Goal: Task Accomplishment & Management: Use online tool/utility

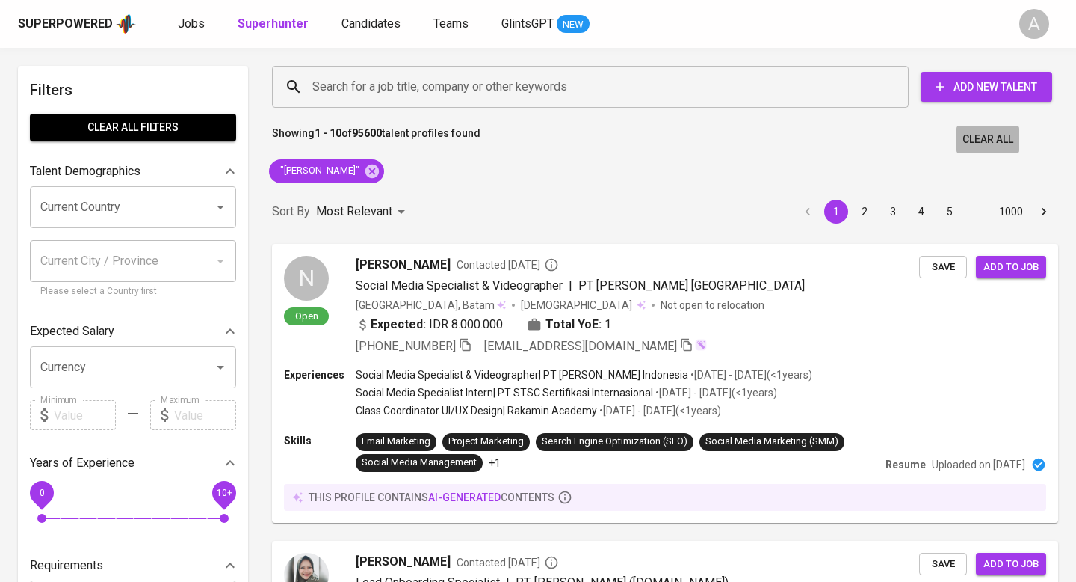
click at [896, 129] on button "Clear All" at bounding box center [988, 140] width 63 height 28
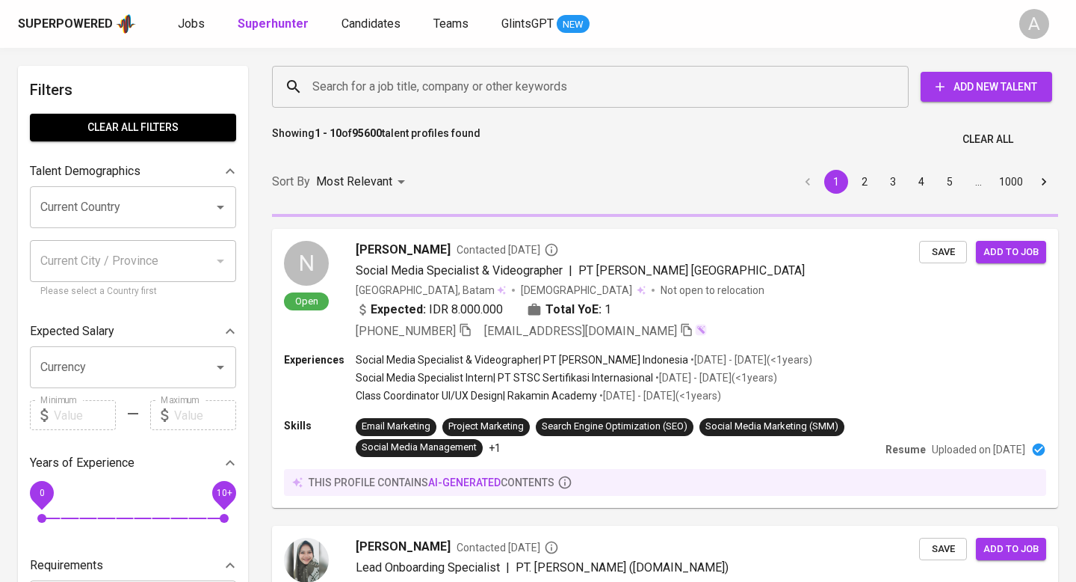
click at [469, 82] on input "Search for a job title, company or other keywords" at bounding box center [594, 87] width 571 height 28
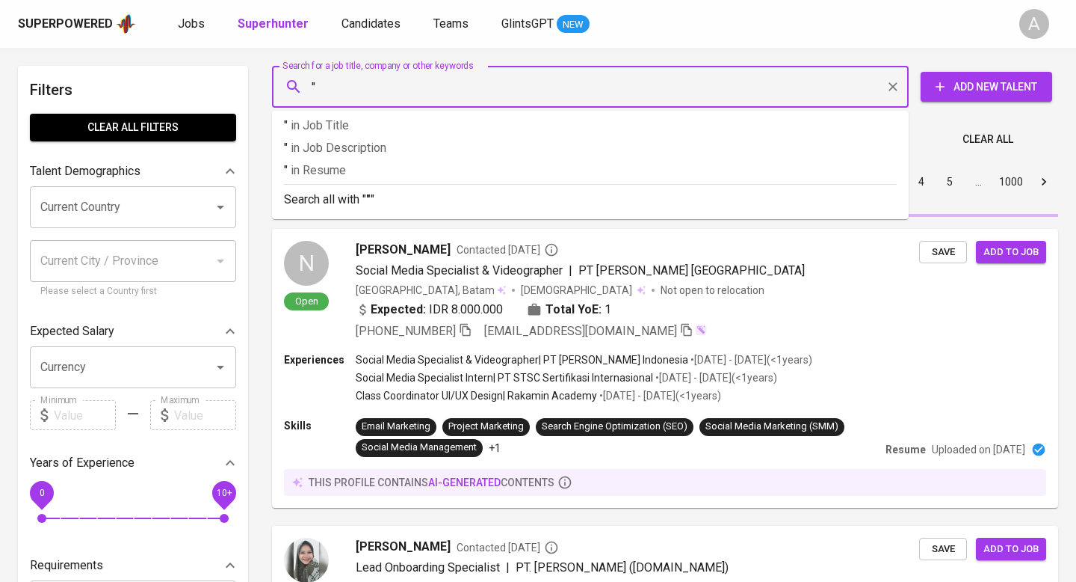
paste input "[PERSON_NAME]"
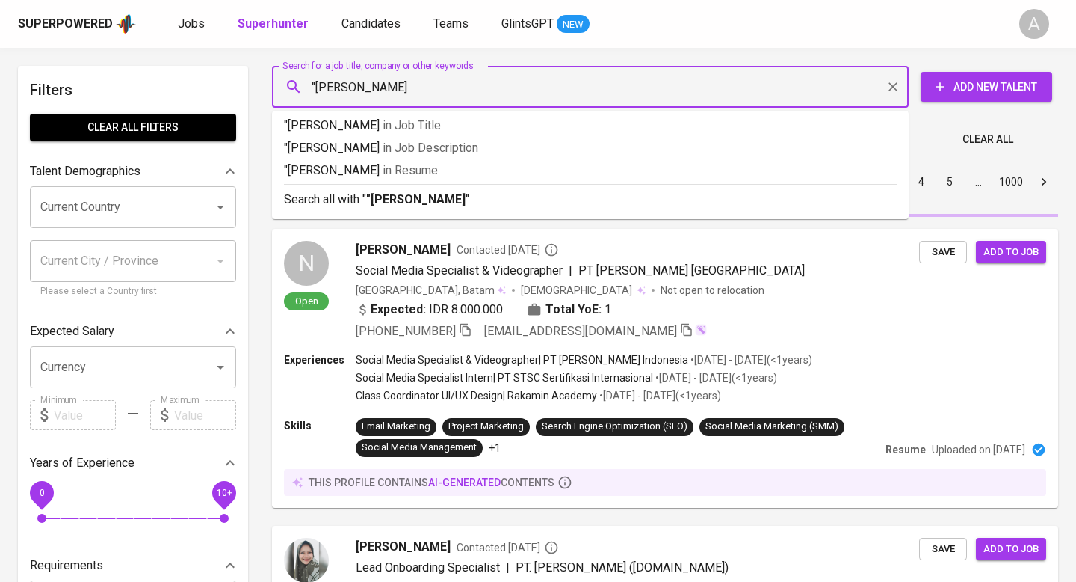
type input ""[PERSON_NAME]""
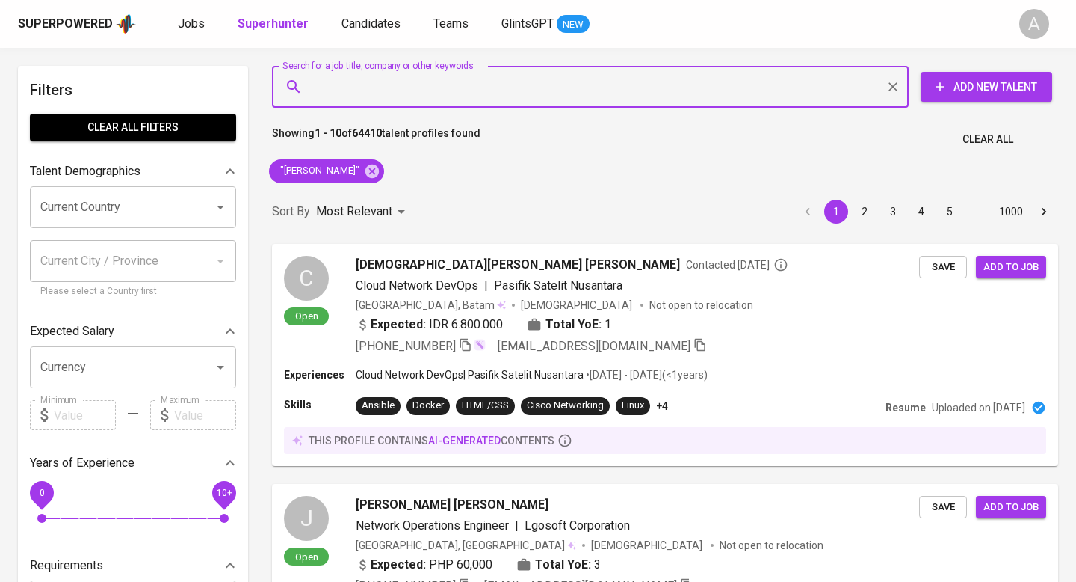
click at [896, 130] on span "Clear All" at bounding box center [988, 139] width 51 height 19
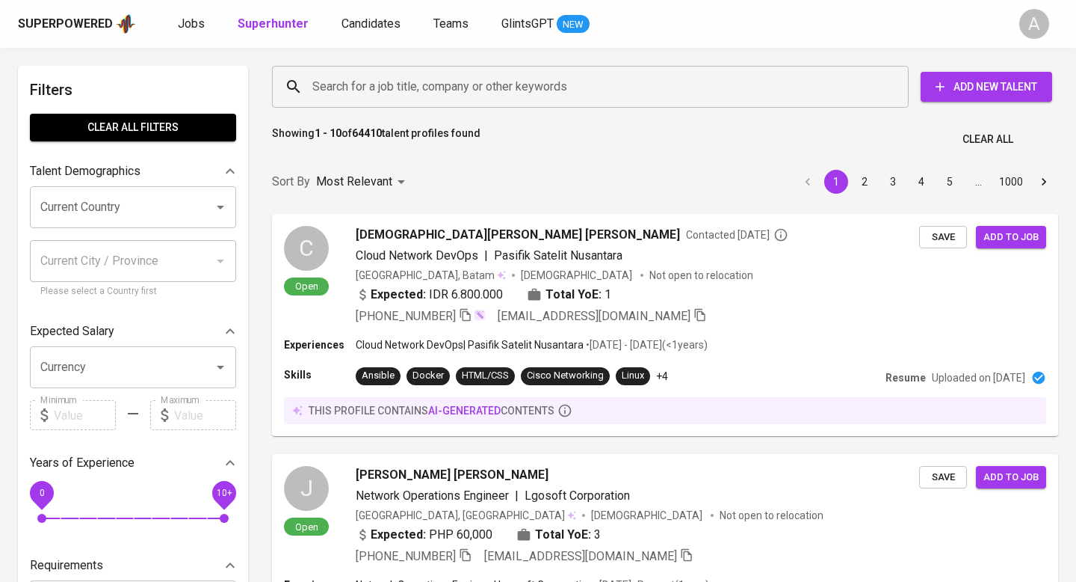
click at [413, 78] on input "Search for a job title, company or other keywords" at bounding box center [594, 87] width 571 height 28
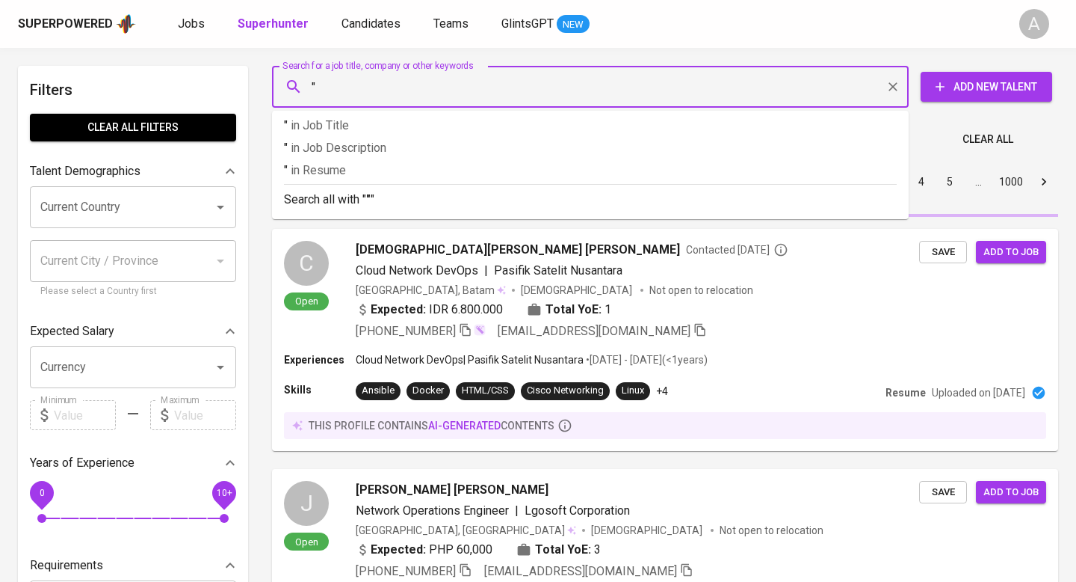
paste input "[PERSON_NAME] [PERSON_NAME]"
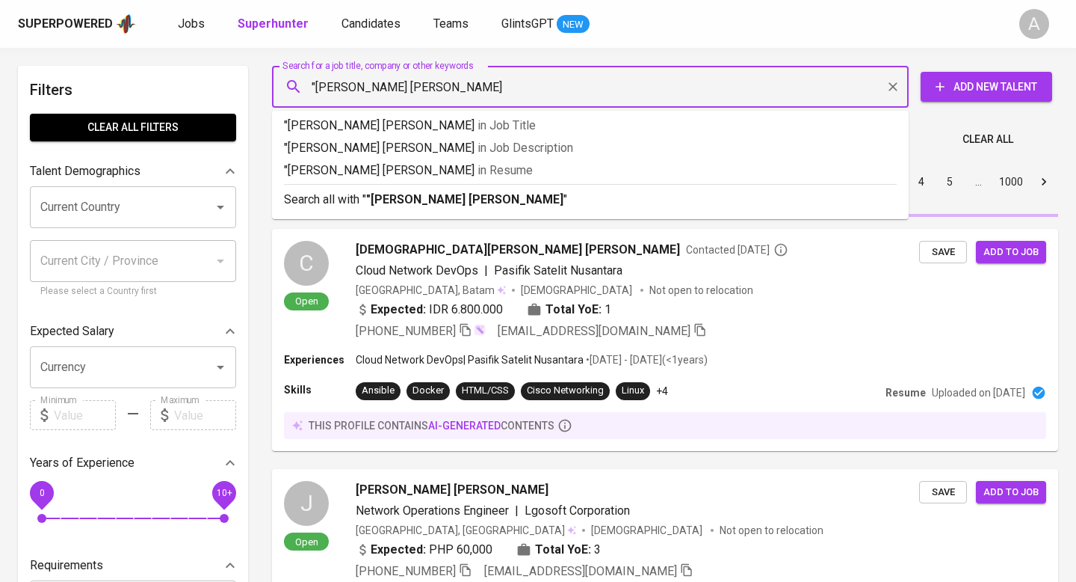
type input ""[PERSON_NAME] [PERSON_NAME]""
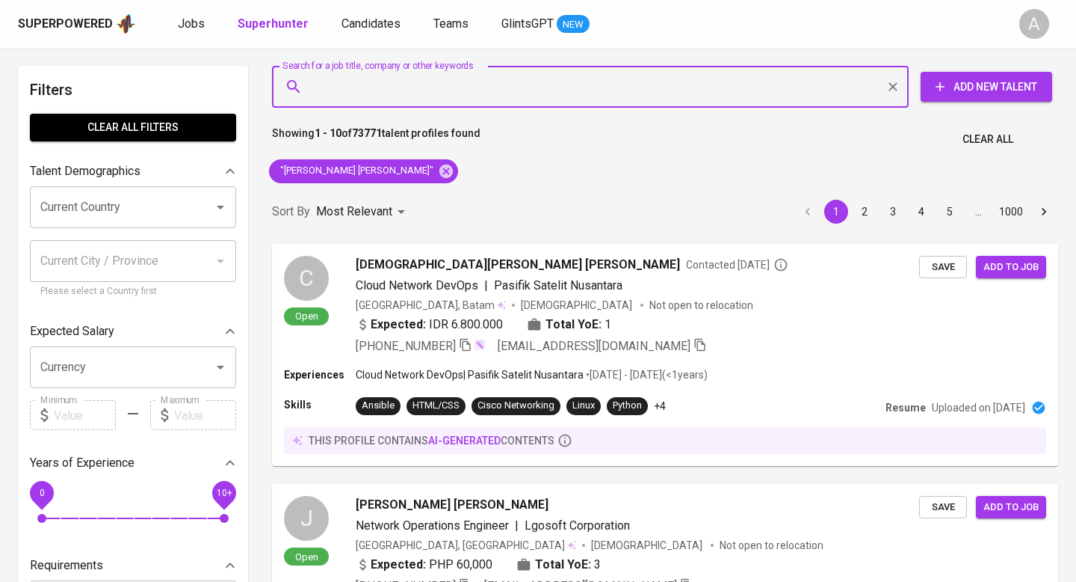
click at [896, 147] on span "Clear All" at bounding box center [988, 139] width 51 height 19
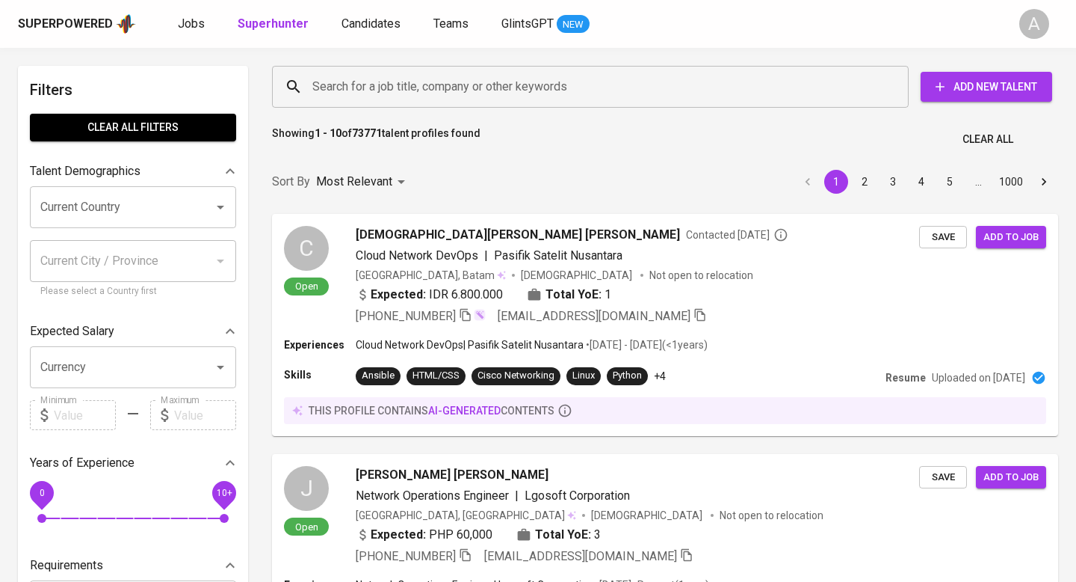
click at [541, 93] on input "Search for a job title, company or other keywords" at bounding box center [594, 87] width 571 height 28
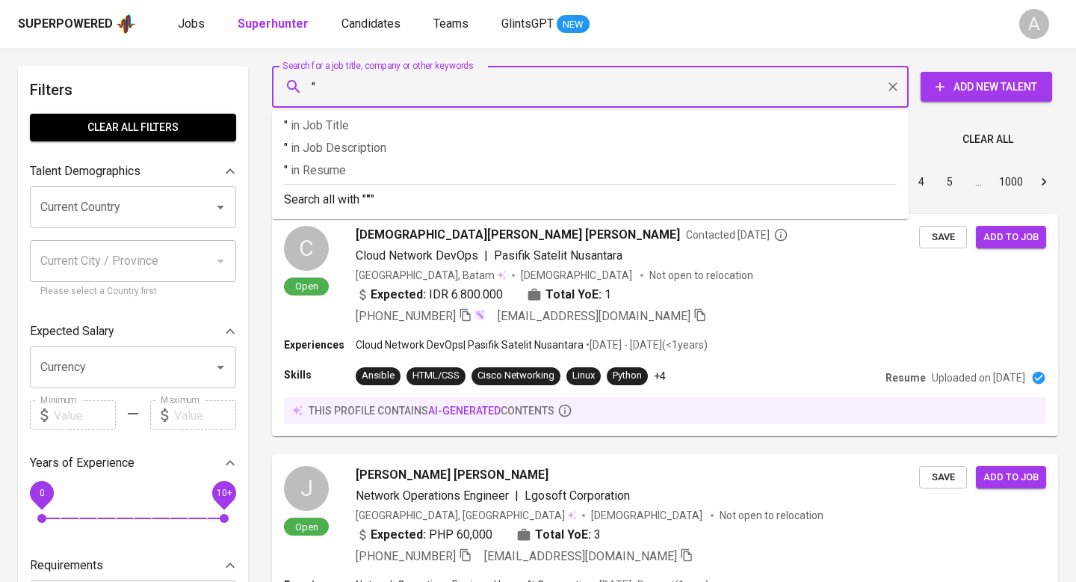
paste input "Treesye Subianto"
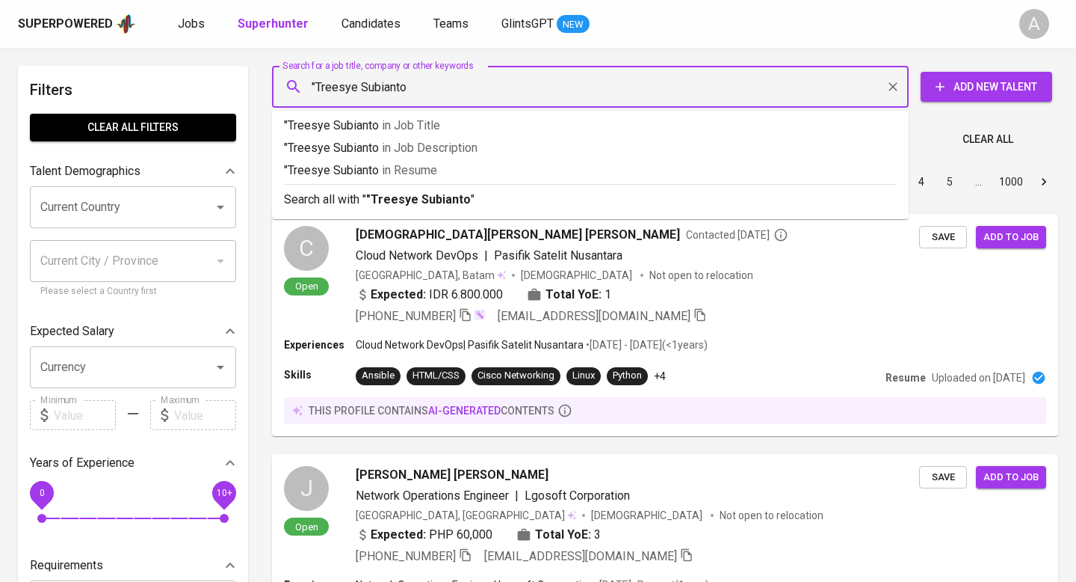
type input ""Treesye Subianto""
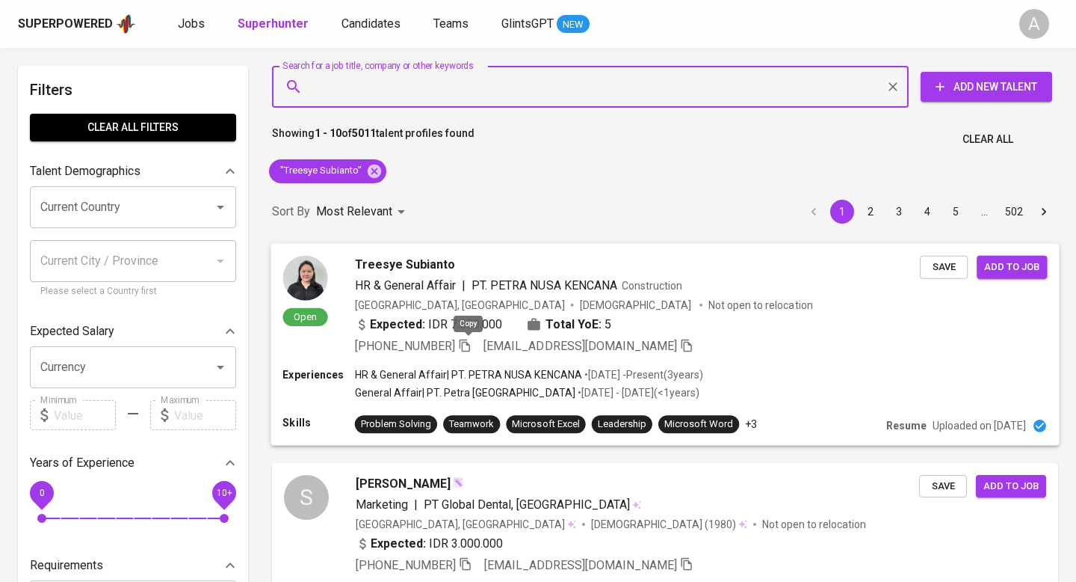
click at [468, 344] on icon "button" at bounding box center [464, 344] width 13 height 13
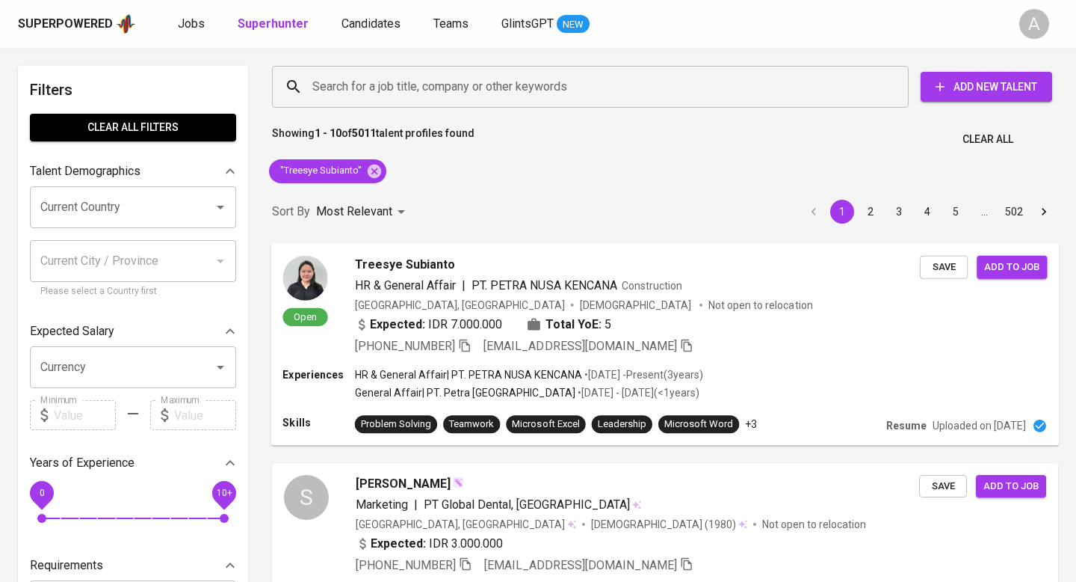
click at [976, 144] on span "Clear All" at bounding box center [988, 139] width 51 height 19
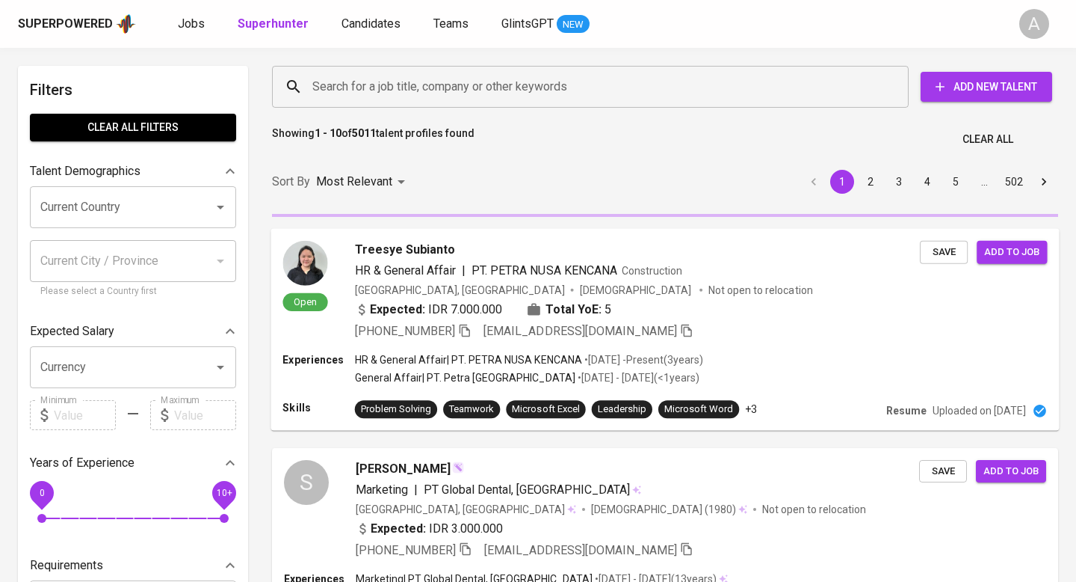
click at [525, 83] on input "Search for a job title, company or other keywords" at bounding box center [594, 87] width 571 height 28
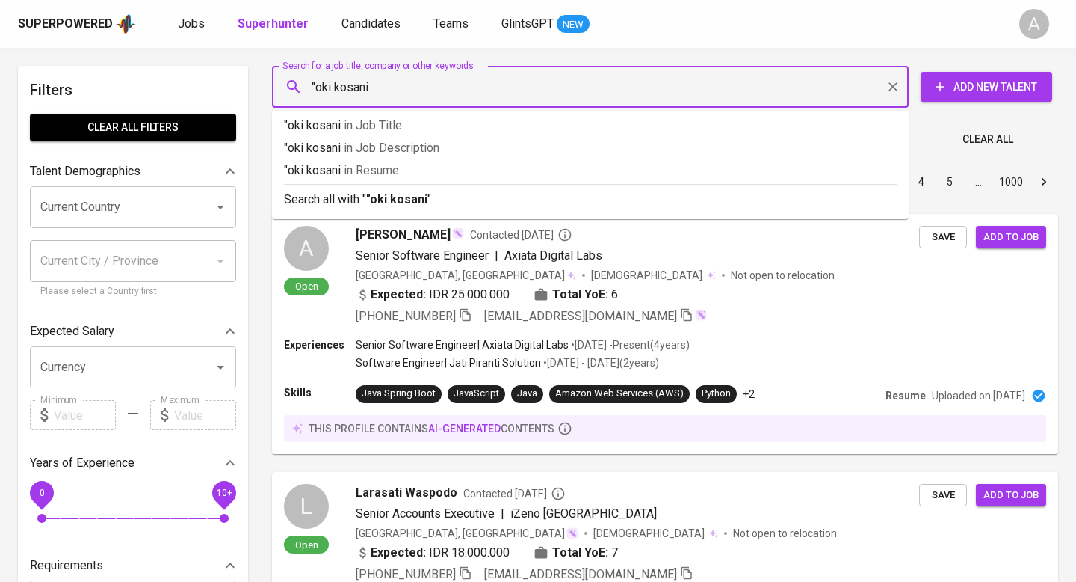
type input ""oki kosani""
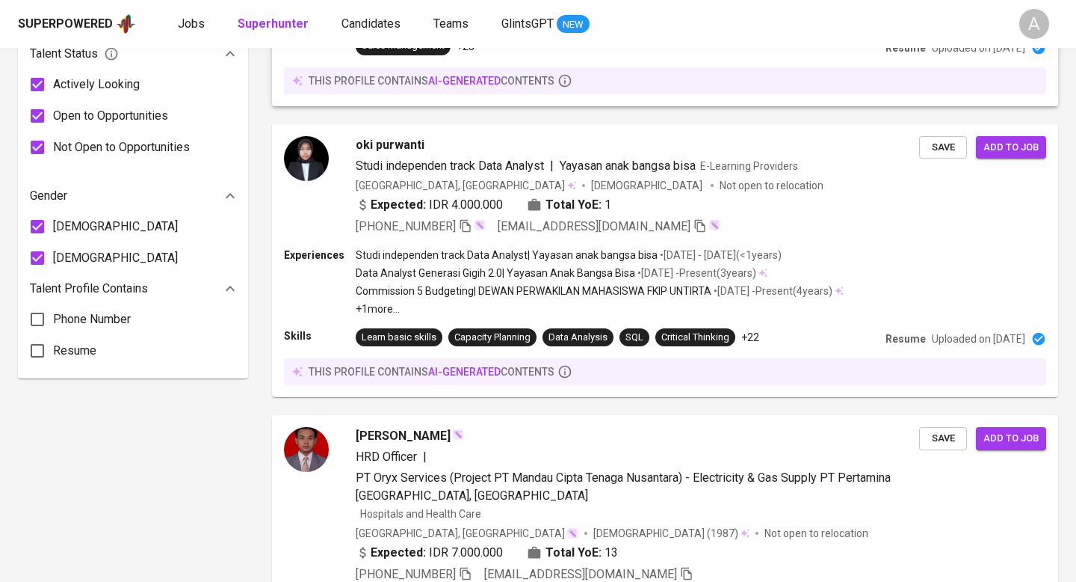
scroll to position [944, 0]
